Goal: Transaction & Acquisition: Subscribe to service/newsletter

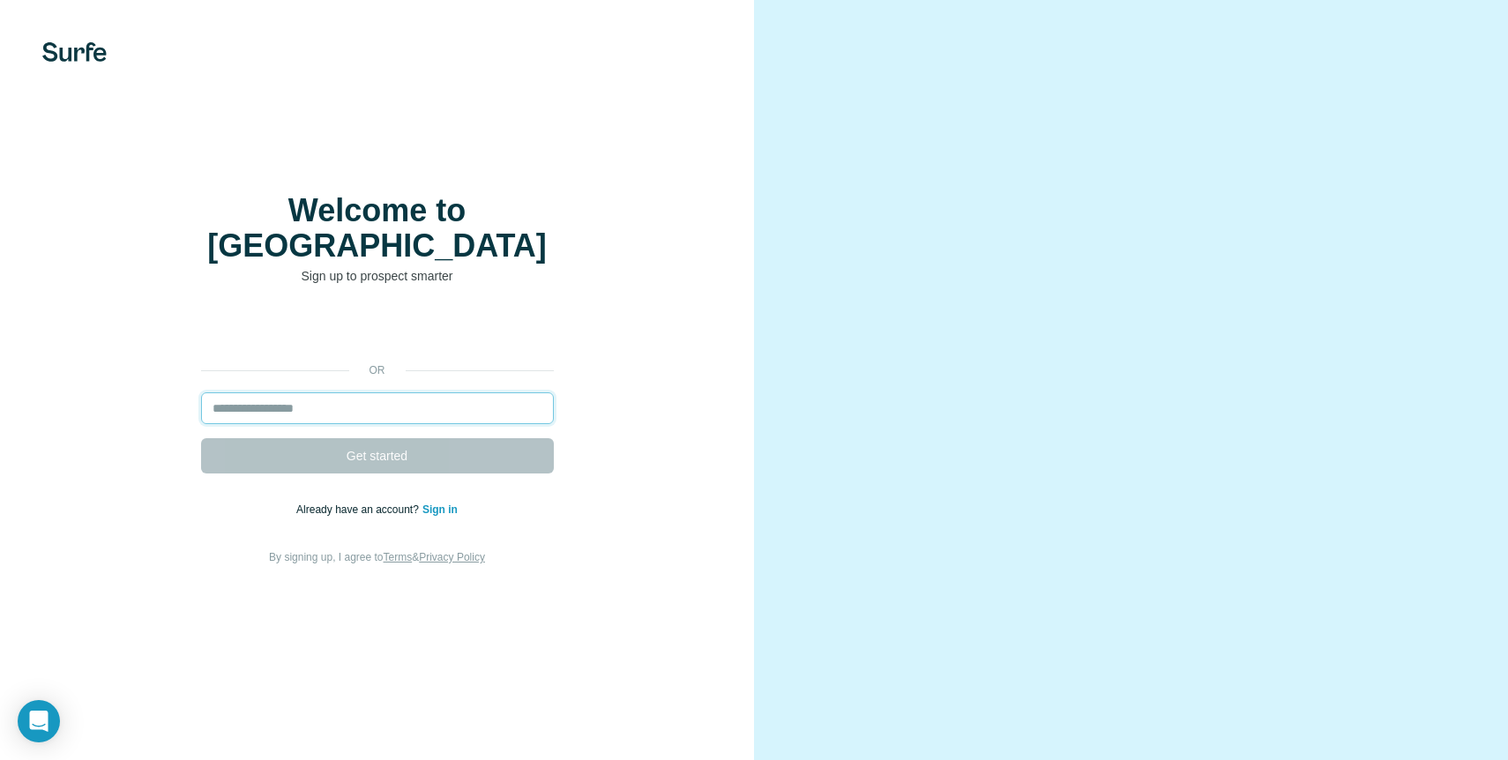
click at [387, 410] on input "email" at bounding box center [377, 408] width 353 height 32
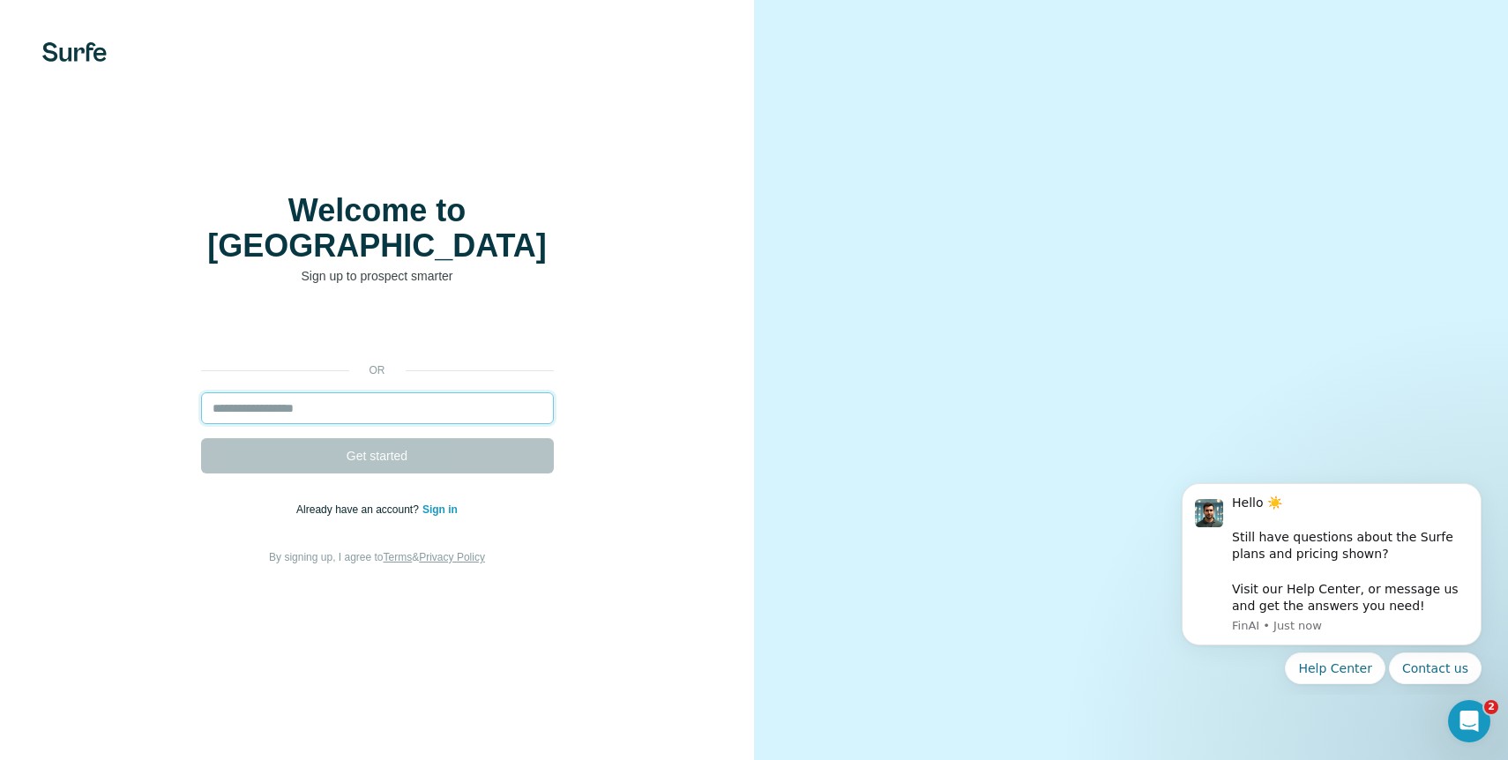
click at [387, 410] on input "email" at bounding box center [377, 408] width 353 height 32
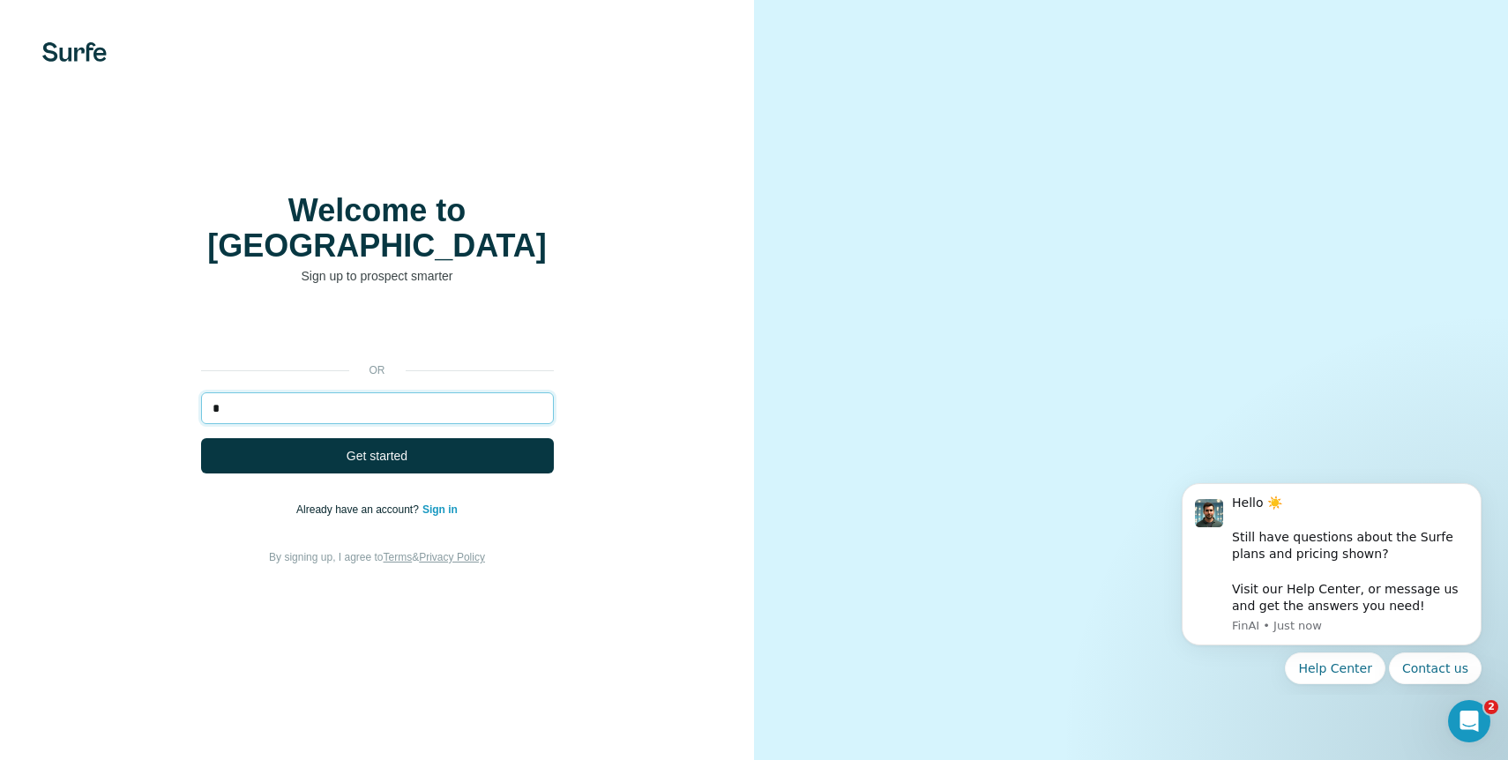
type input "*"
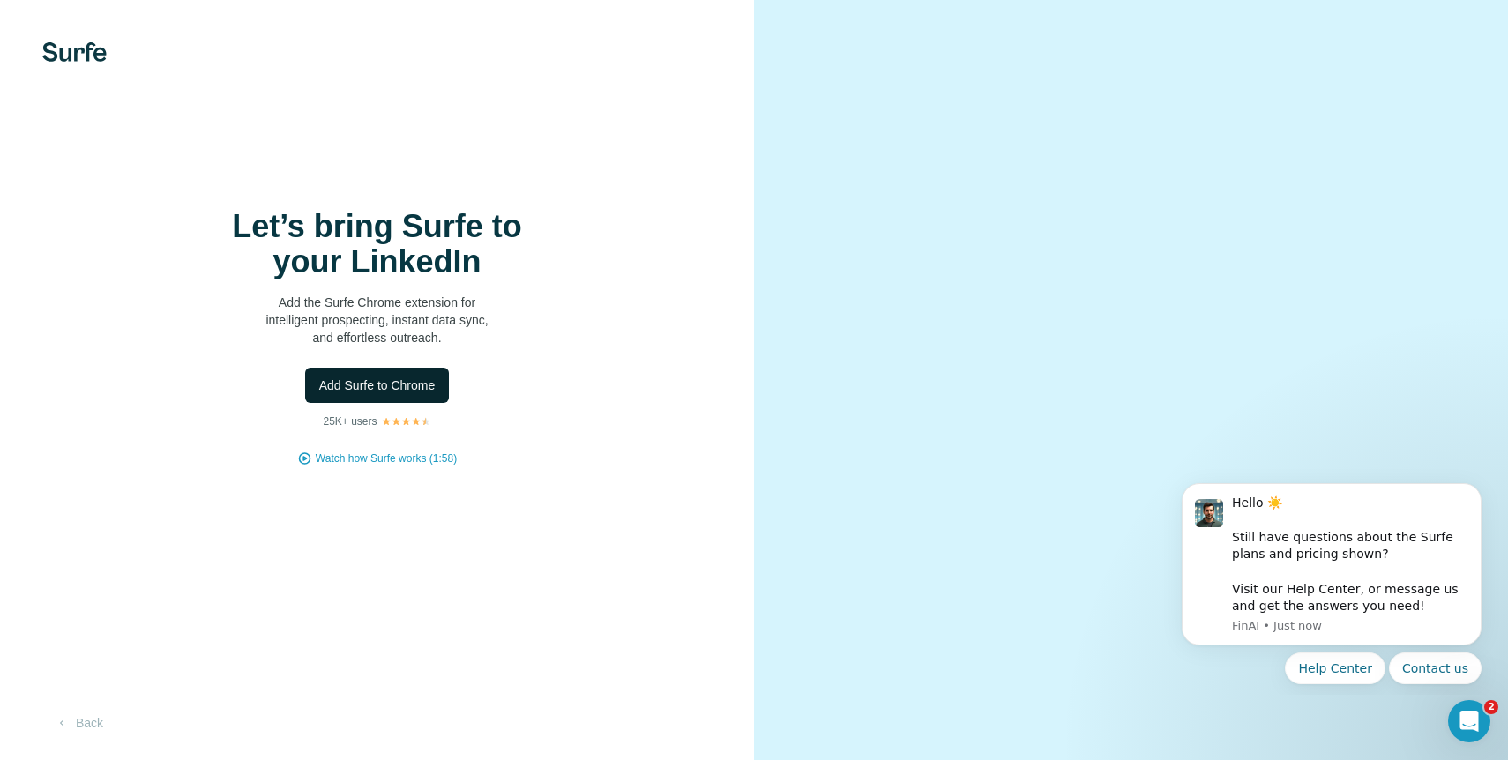
click at [381, 394] on span "Add Surfe to Chrome" at bounding box center [377, 386] width 116 height 18
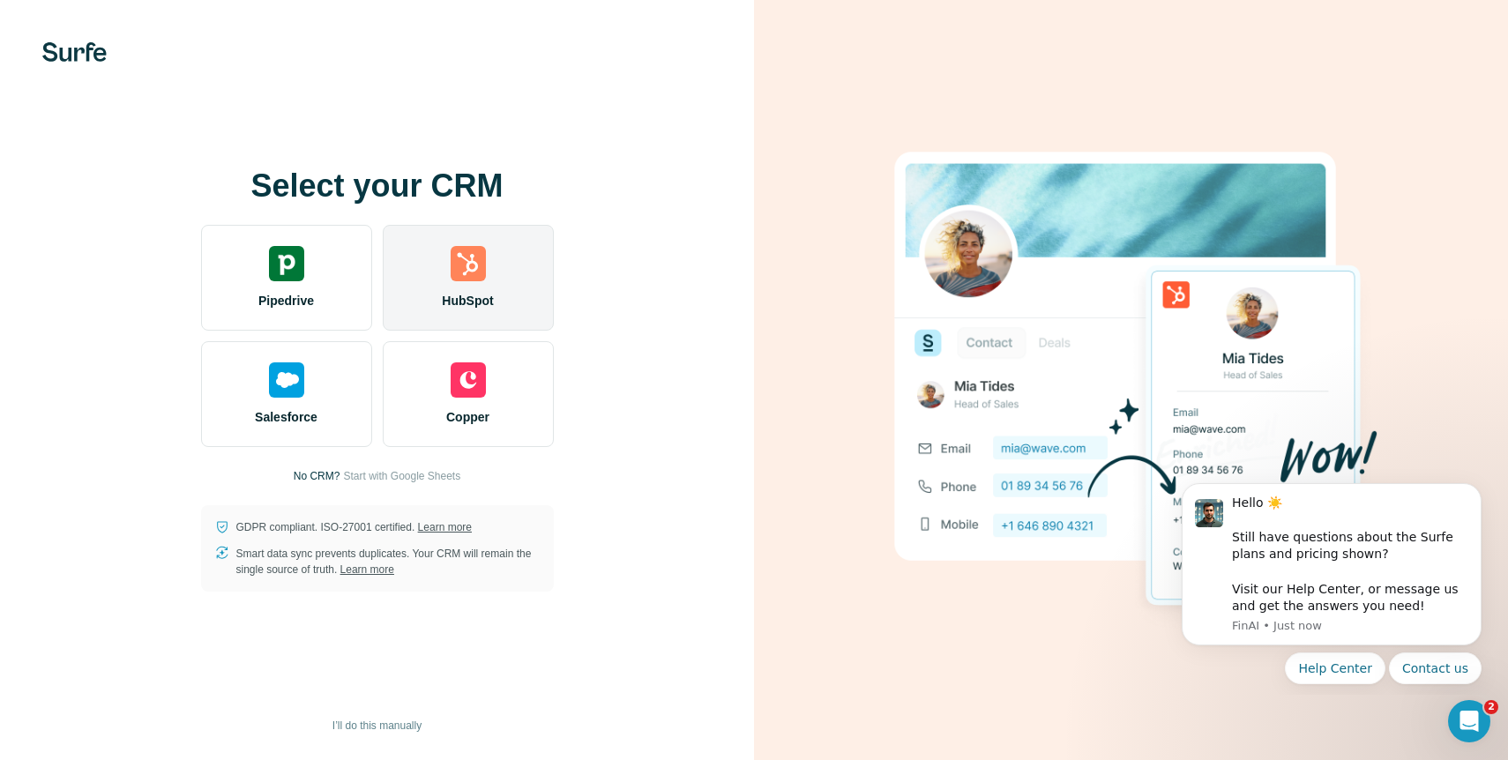
click at [429, 297] on div "HubSpot" at bounding box center [468, 278] width 171 height 106
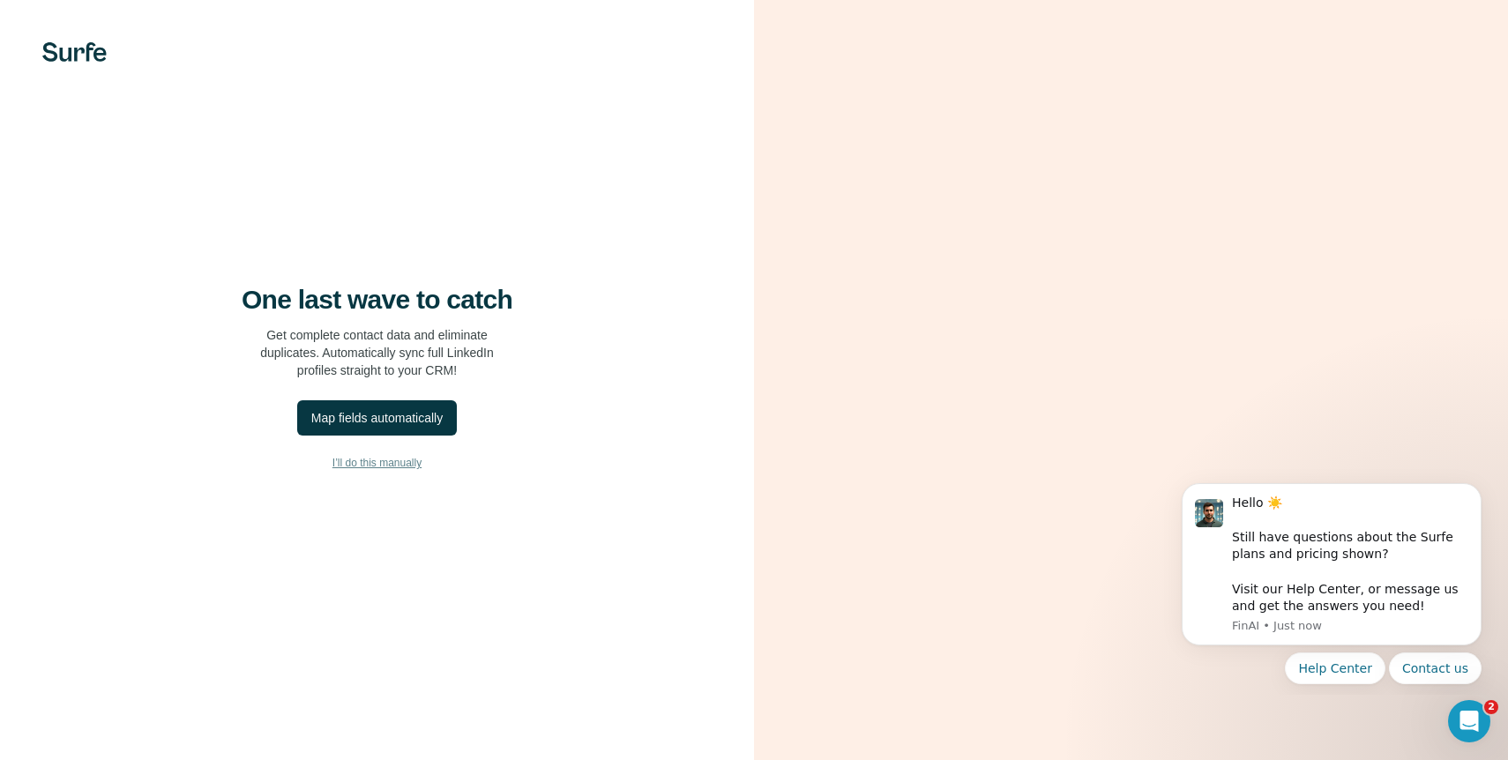
click at [382, 476] on button "I’ll do this manually" at bounding box center [376, 463] width 683 height 26
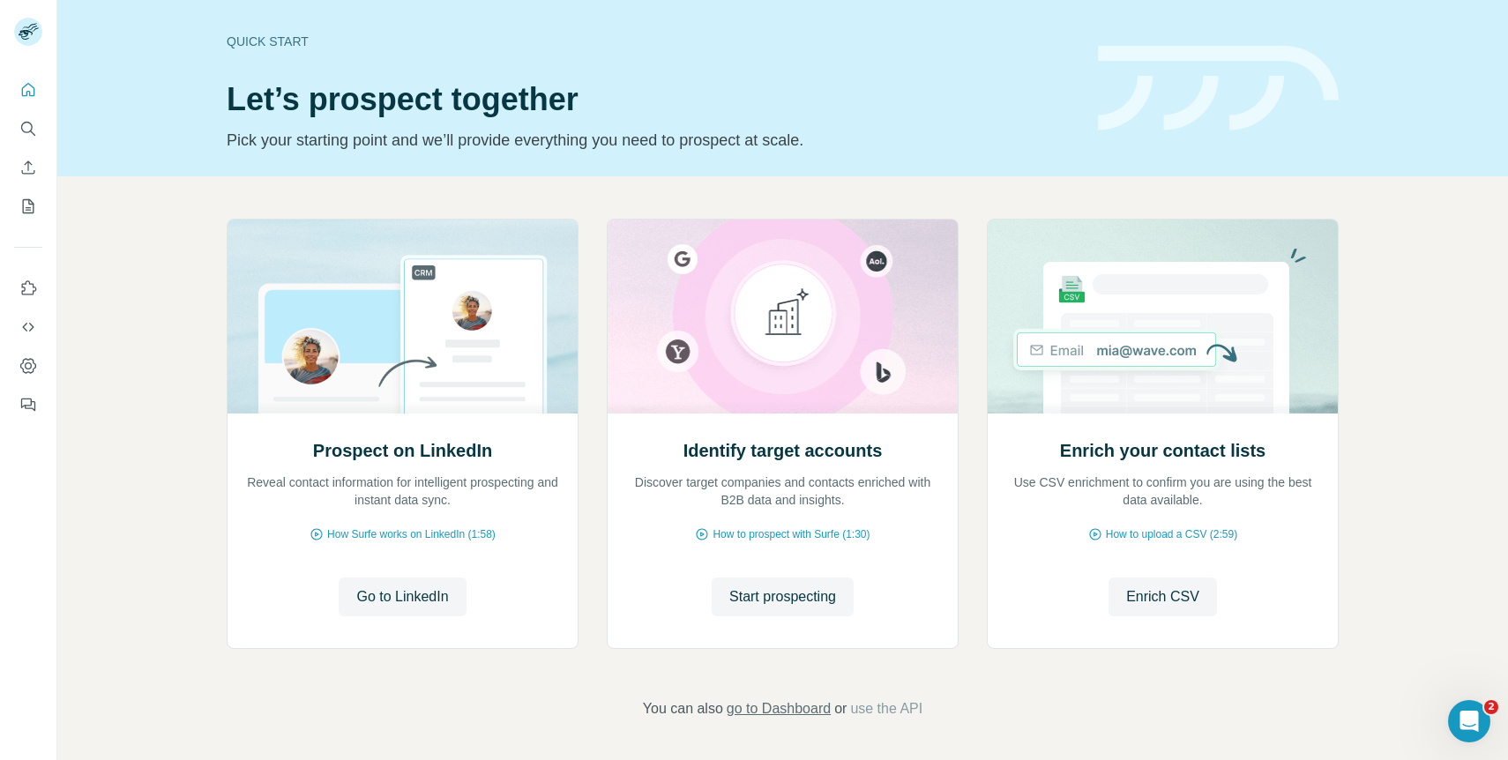
click at [772, 711] on span "go to Dashboard" at bounding box center [779, 708] width 104 height 21
